Goal: Transaction & Acquisition: Book appointment/travel/reservation

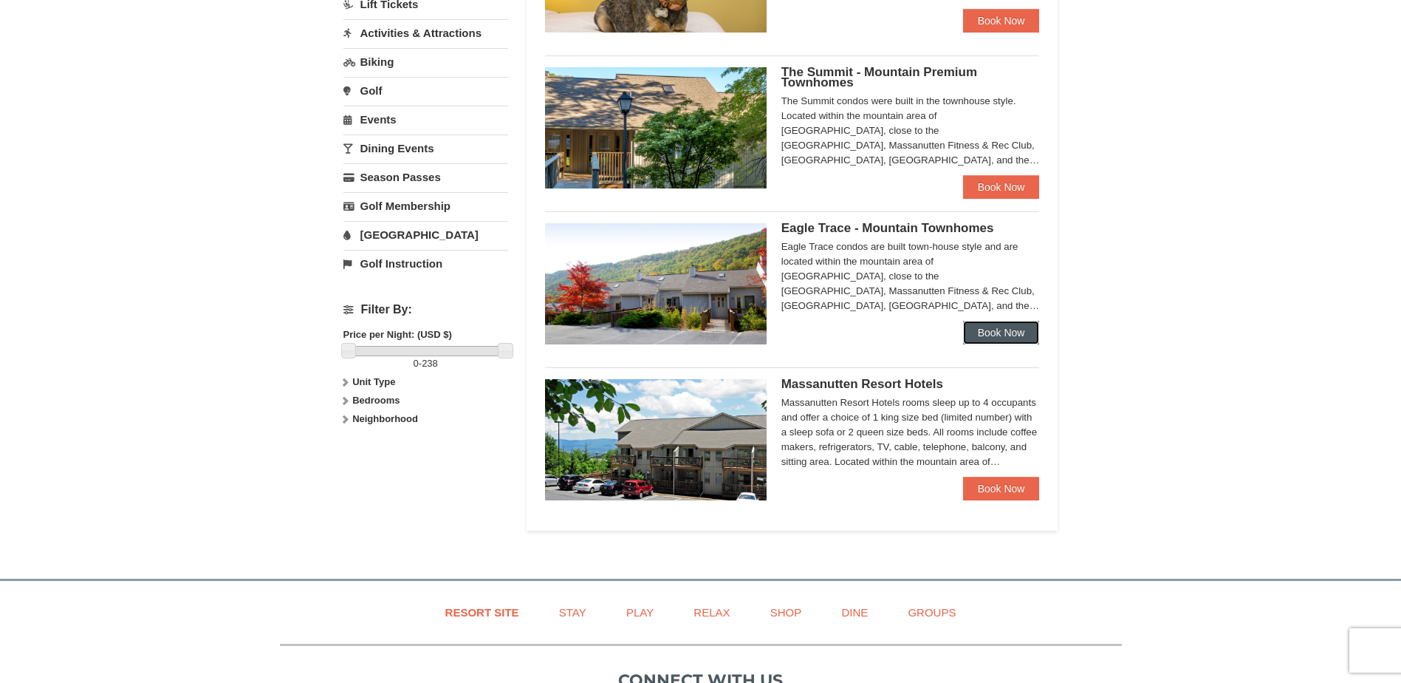
scroll to position [591, 0]
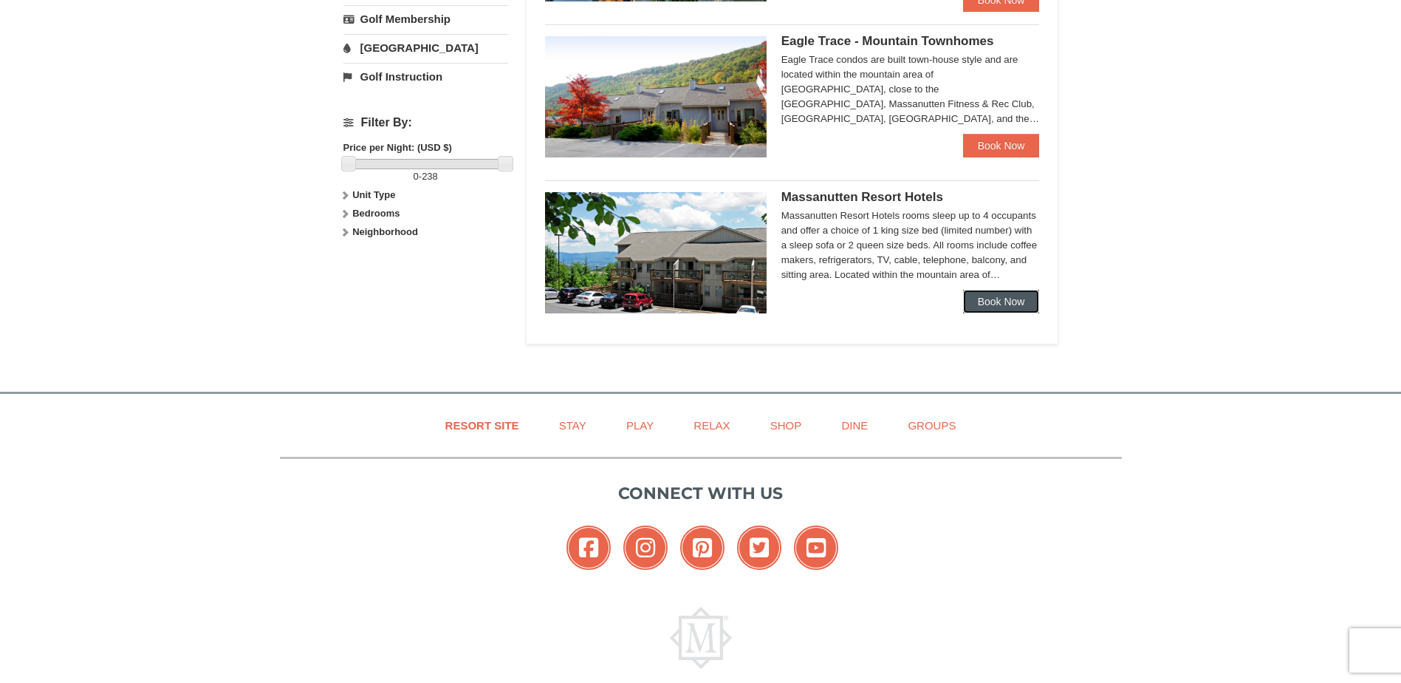
click at [1015, 309] on link "Book Now" at bounding box center [1001, 302] width 77 height 24
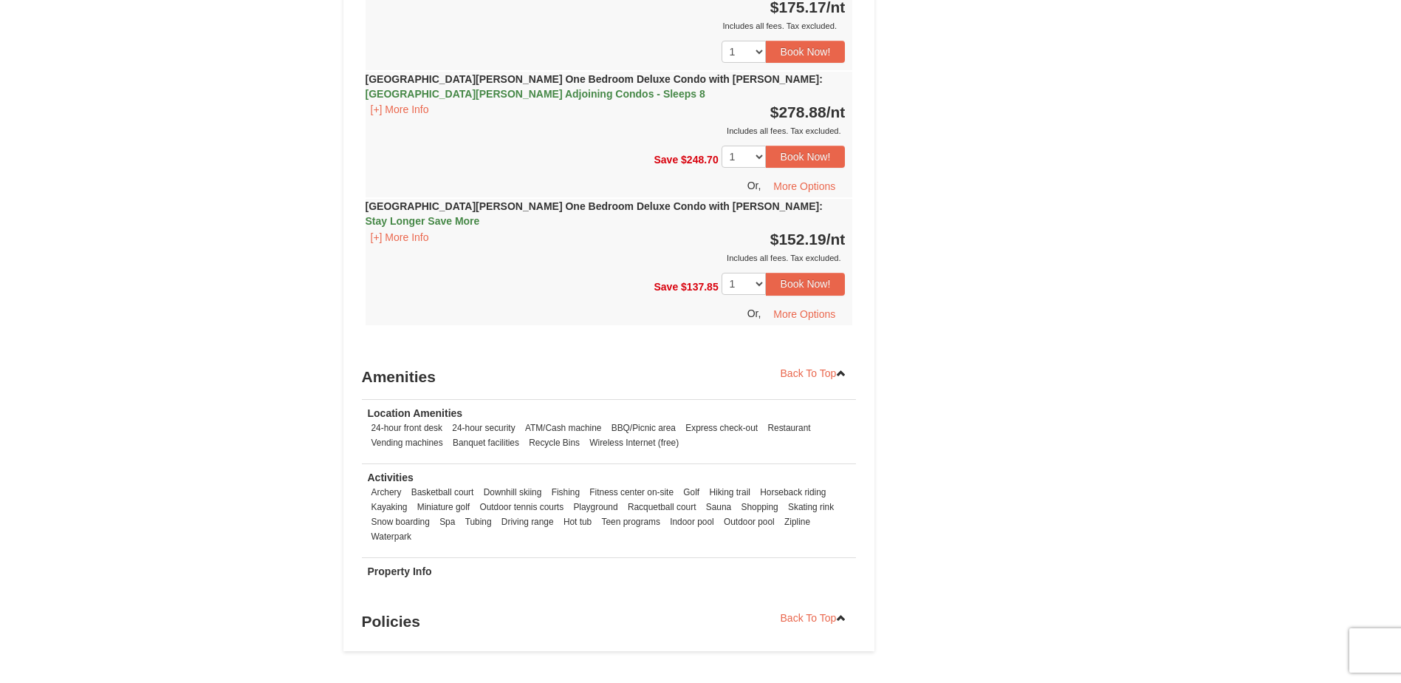
scroll to position [1699, 0]
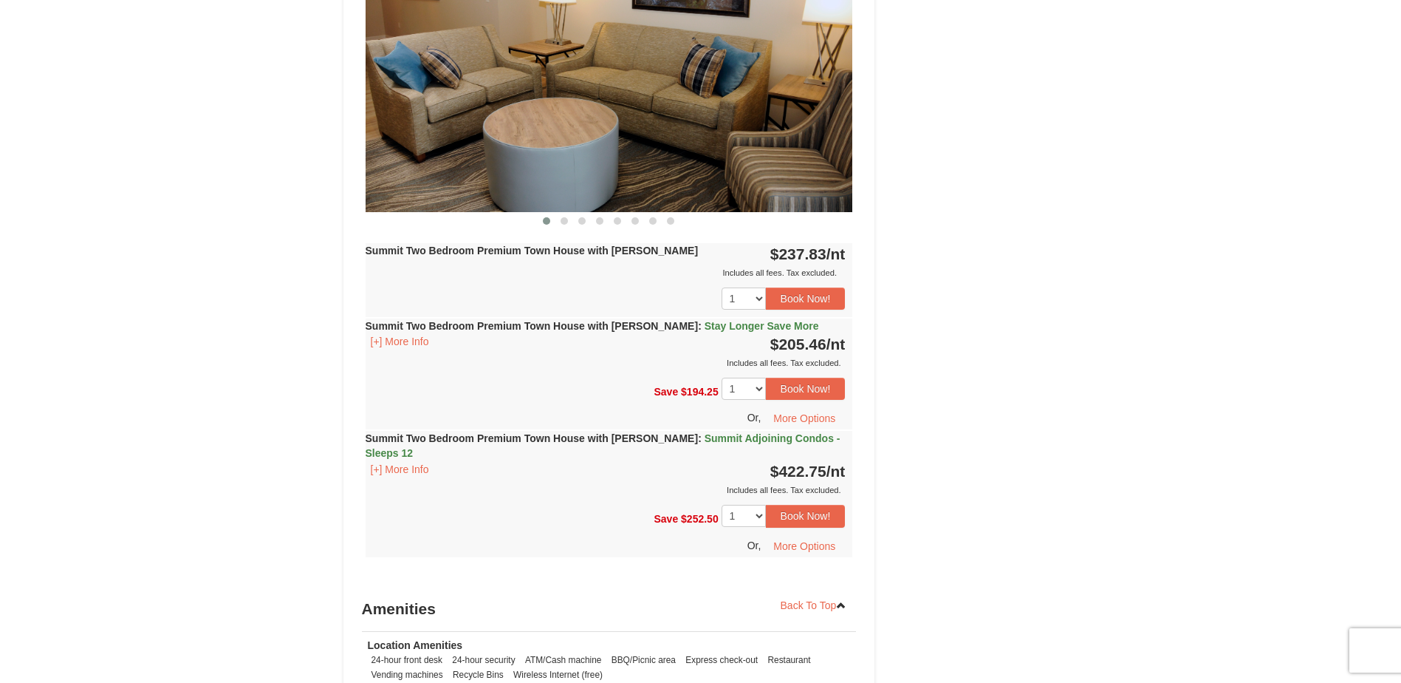
scroll to position [1403, 0]
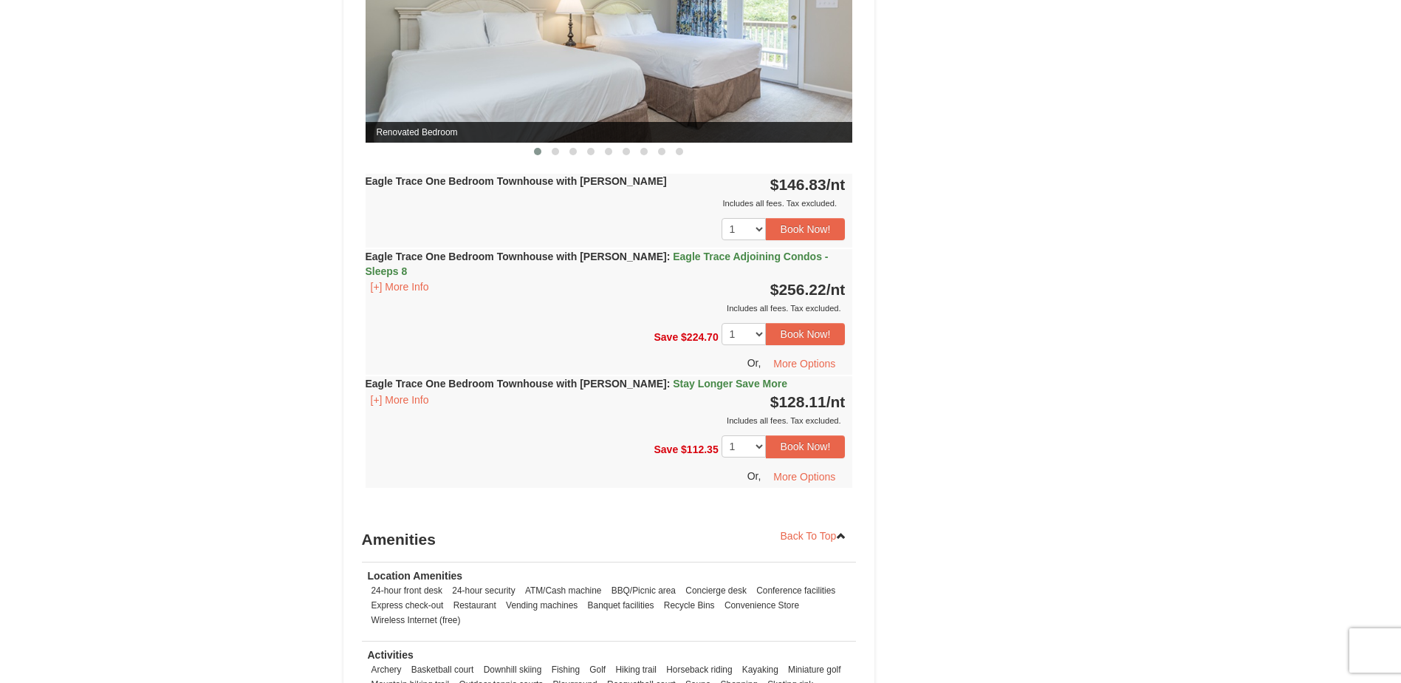
scroll to position [1477, 0]
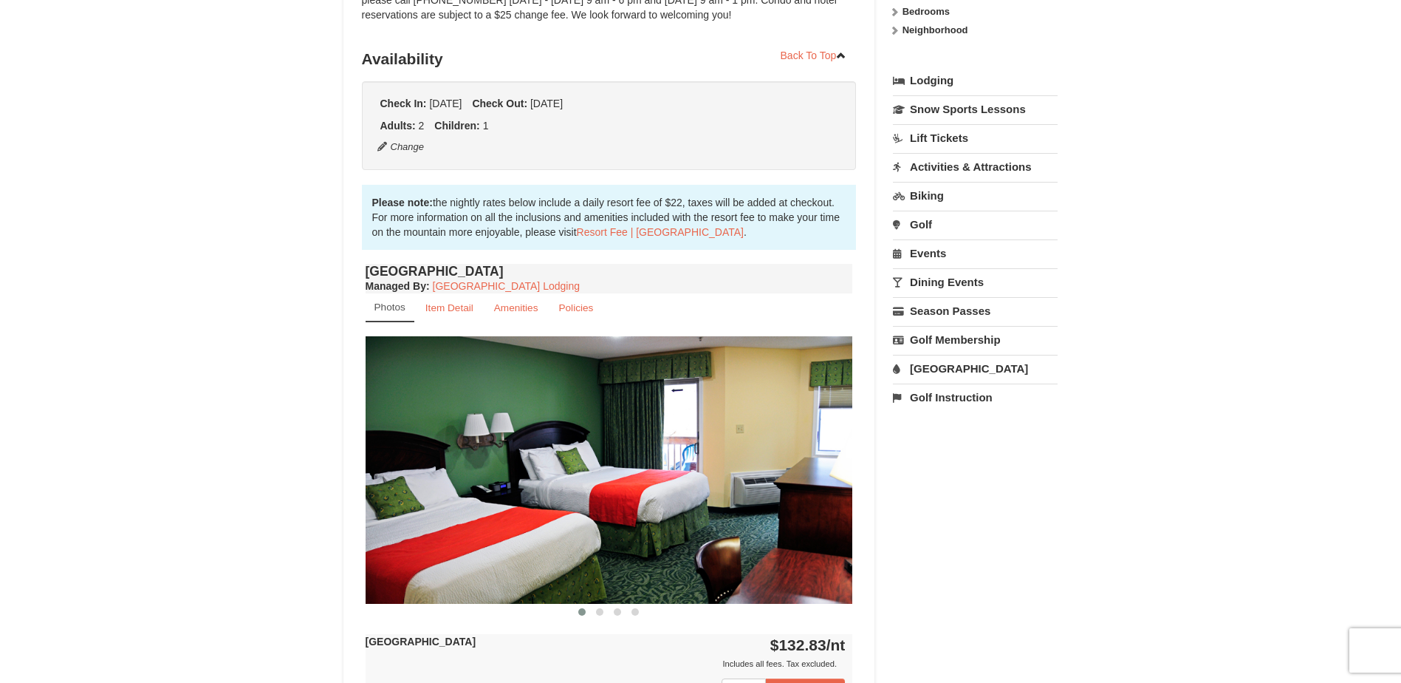
scroll to position [295, 0]
